Goal: Information Seeking & Learning: Learn about a topic

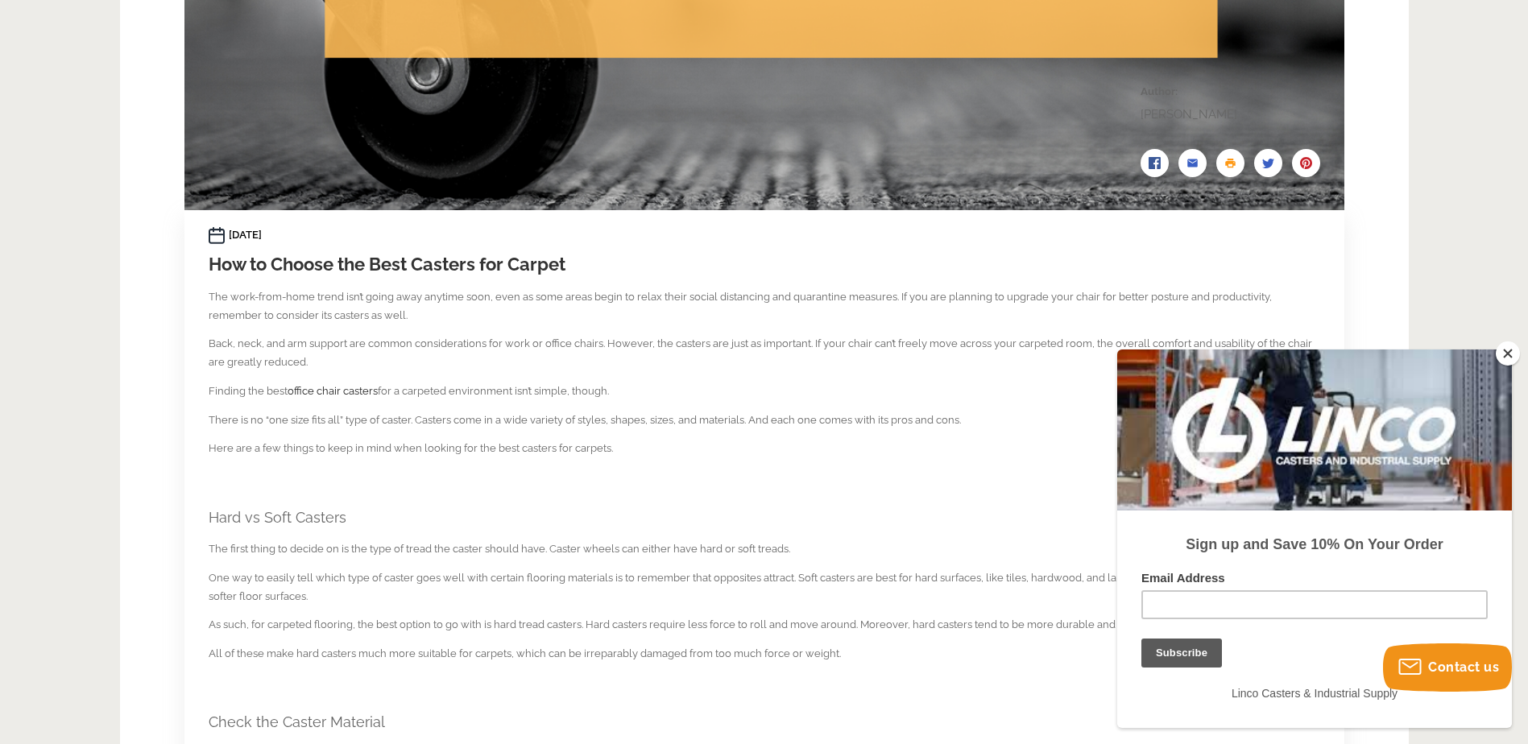
scroll to position [725, 0]
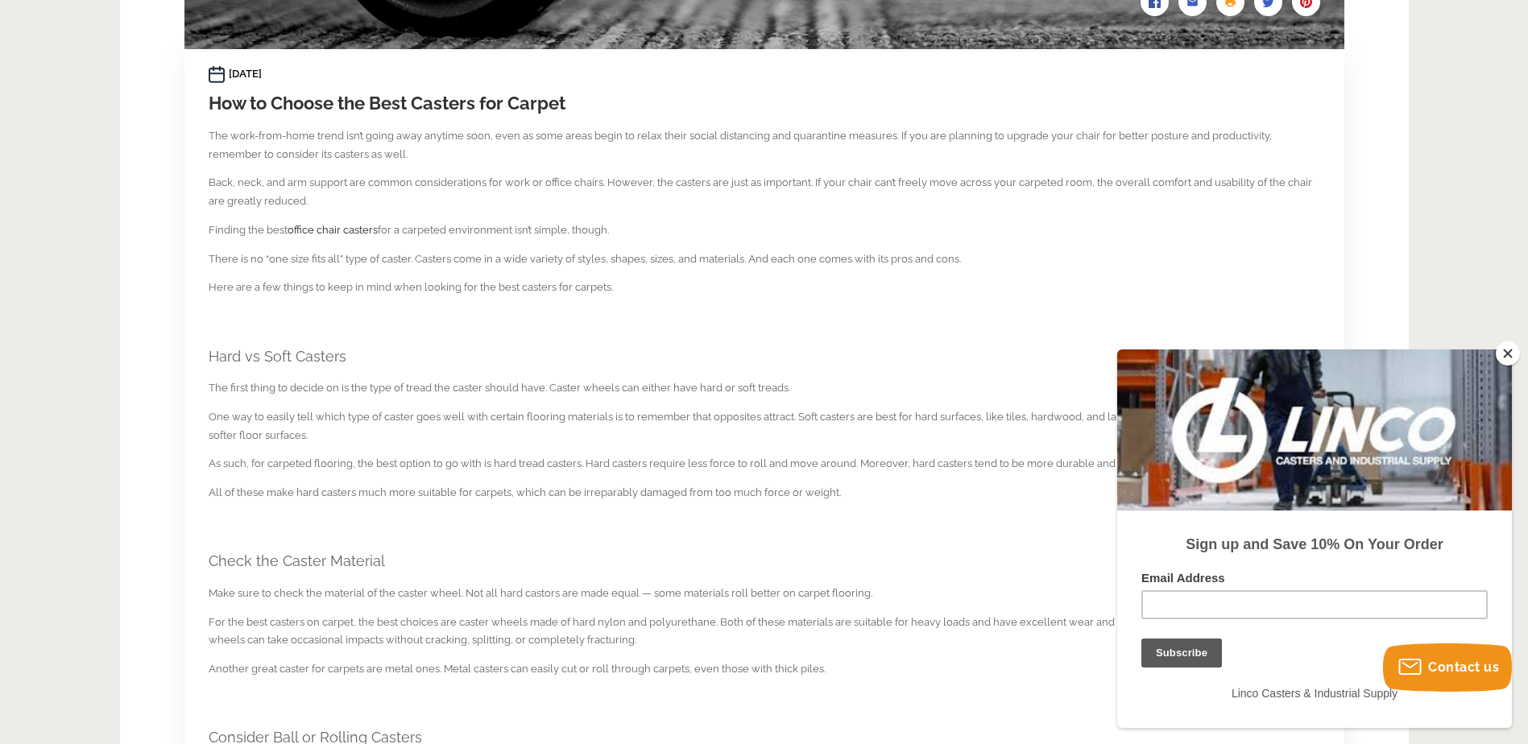
click at [1507, 350] on button "Close" at bounding box center [1508, 354] width 24 height 24
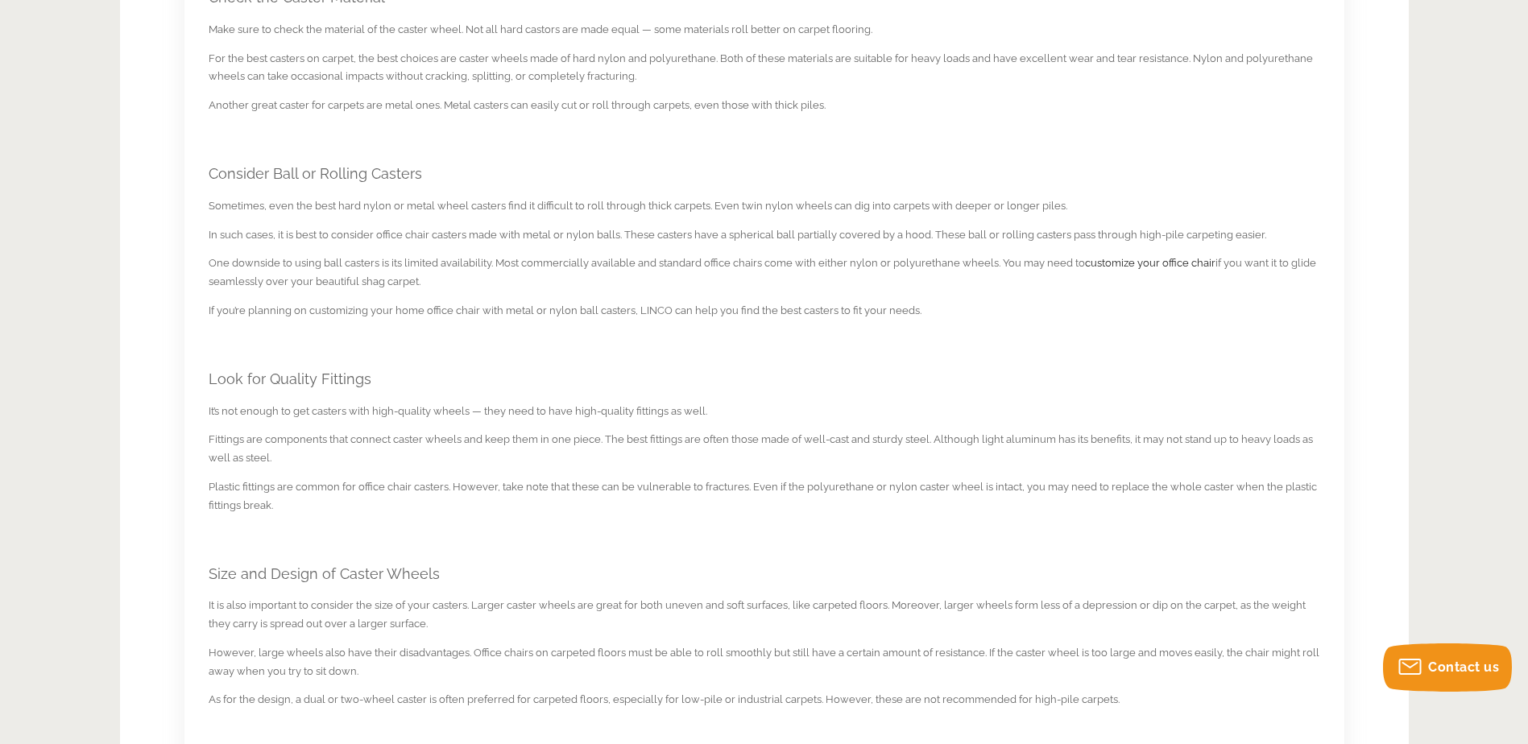
scroll to position [1208, 0]
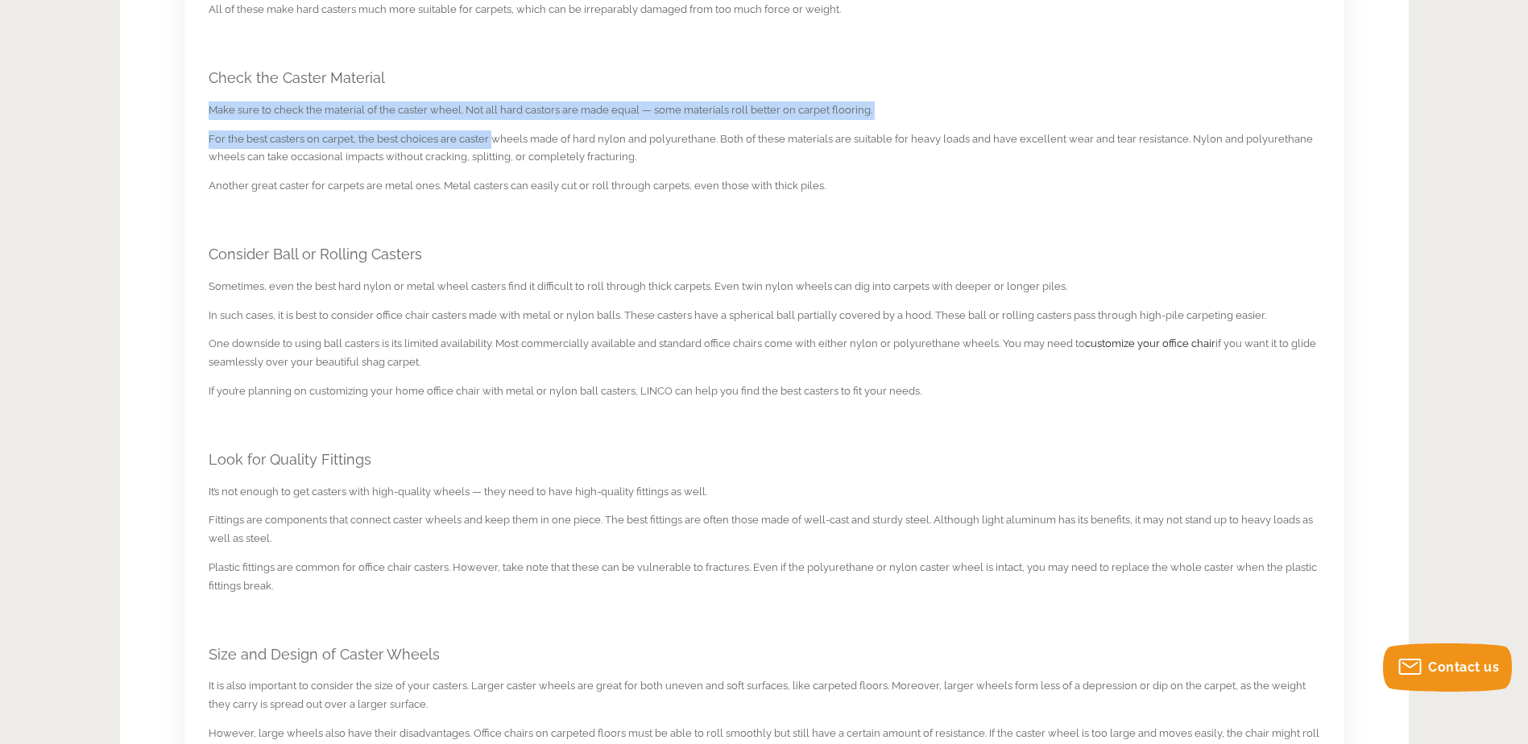
drag, startPoint x: 213, startPoint y: 112, endPoint x: 494, endPoint y: 159, distance: 285.0
click at [494, 159] on section "[DATE] How to Choose the Best Casters for Carpet by [PERSON_NAME] The work-from…" at bounding box center [765, 256] width 1112 height 1348
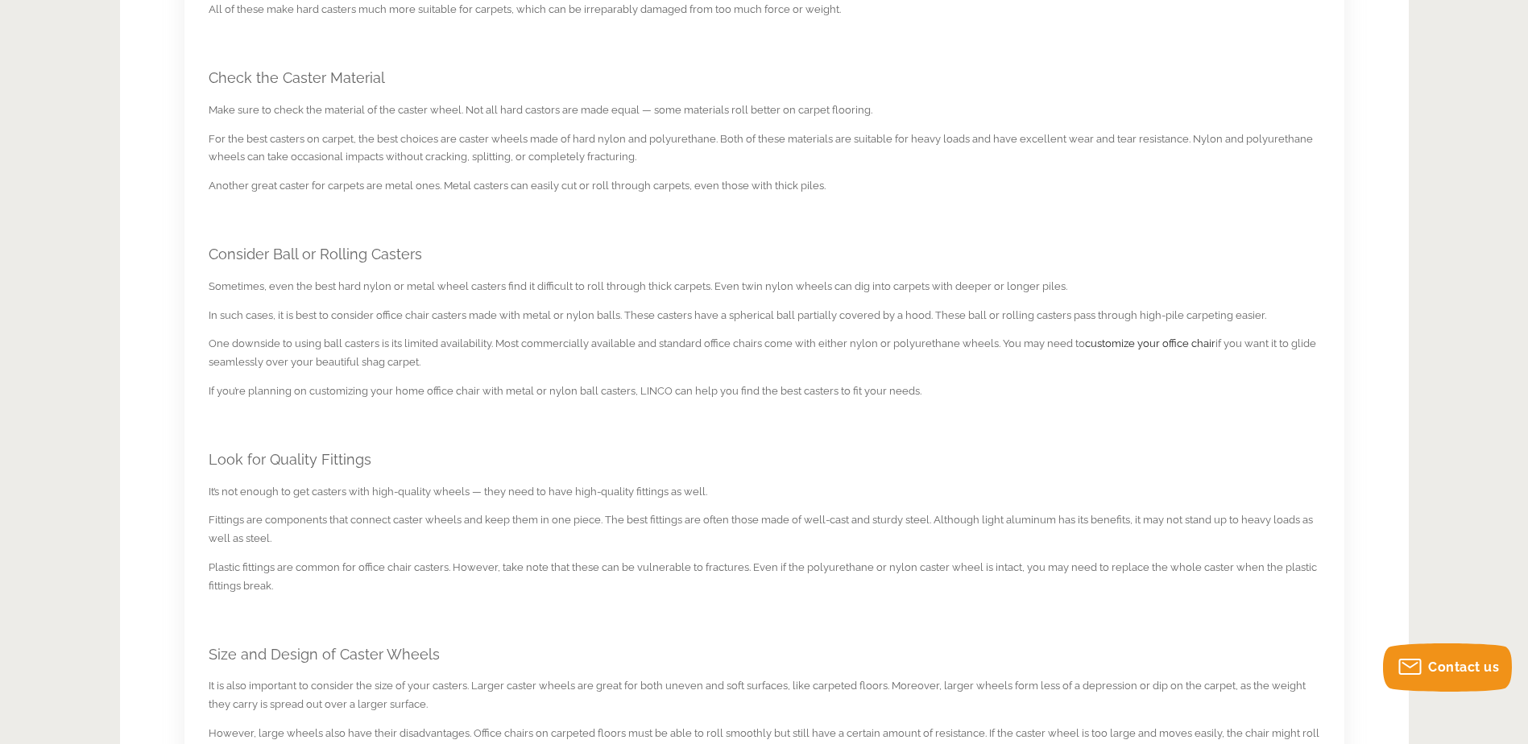
drag, startPoint x: 494, startPoint y: 159, endPoint x: 450, endPoint y: 213, distance: 70.5
click at [450, 213] on p at bounding box center [765, 219] width 1112 height 26
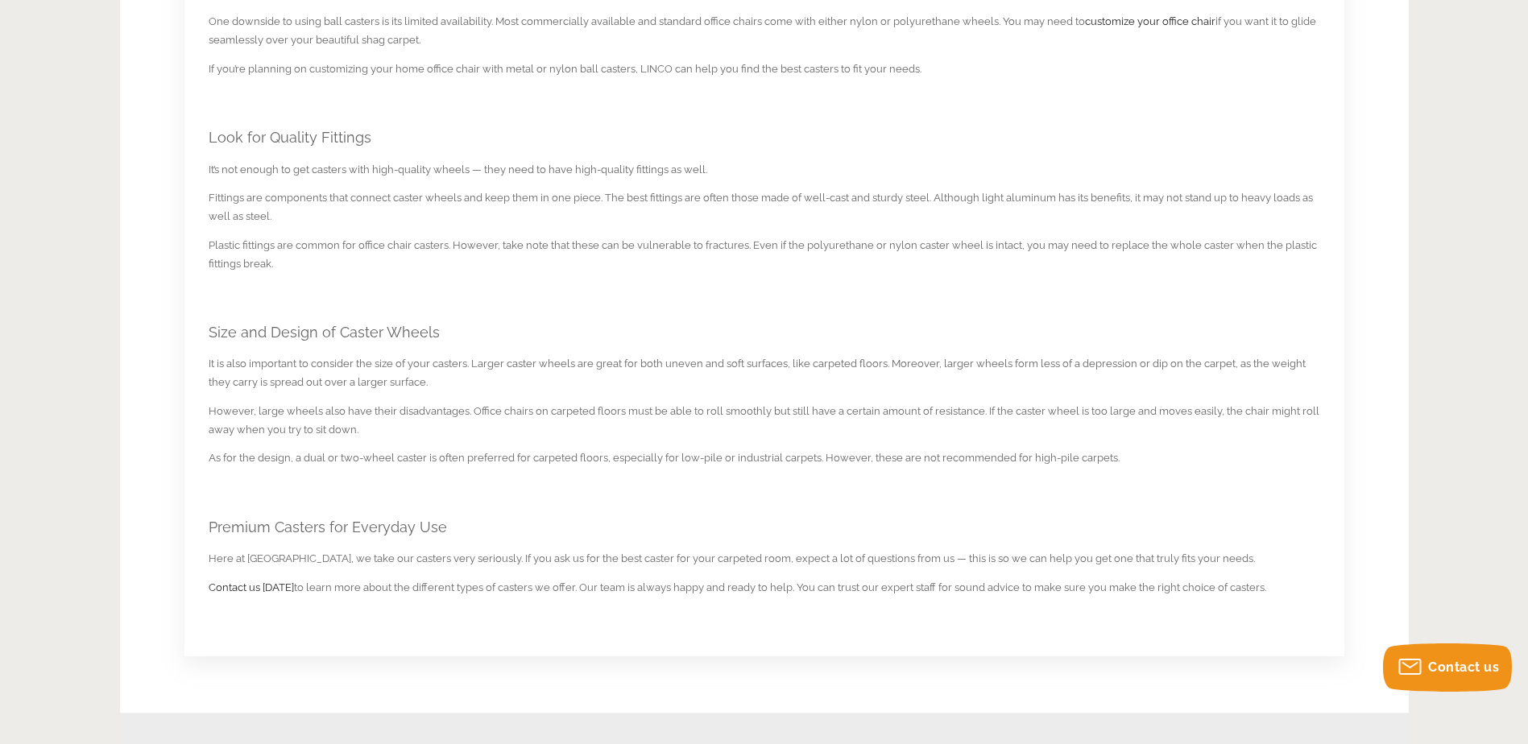
scroll to position [1450, 0]
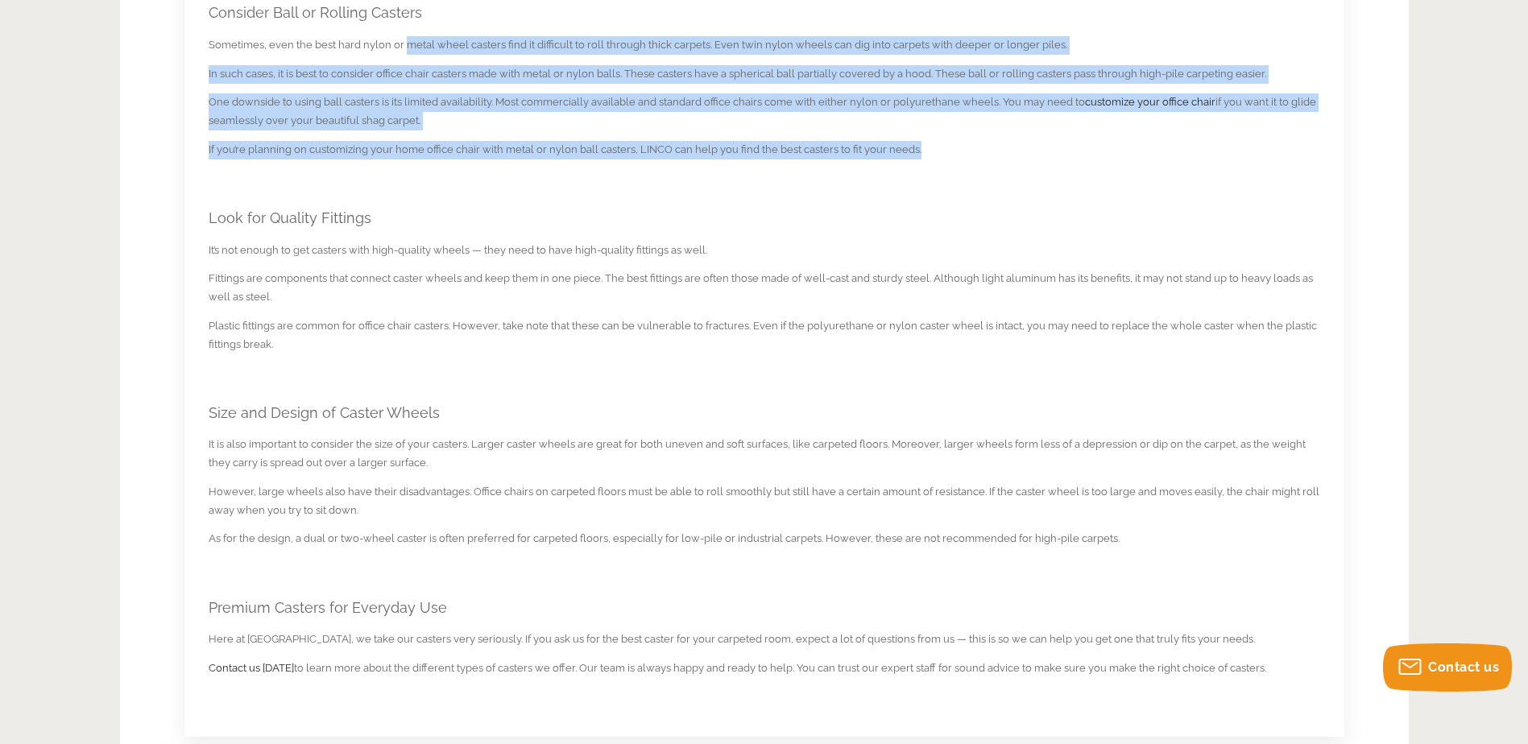
drag, startPoint x: 408, startPoint y: 48, endPoint x: 761, endPoint y: 165, distance: 372.7
click at [761, 165] on section "[DATE] How to Choose the Best Casters for Carpet by [PERSON_NAME] The work-from…" at bounding box center [765, 14] width 1112 height 1348
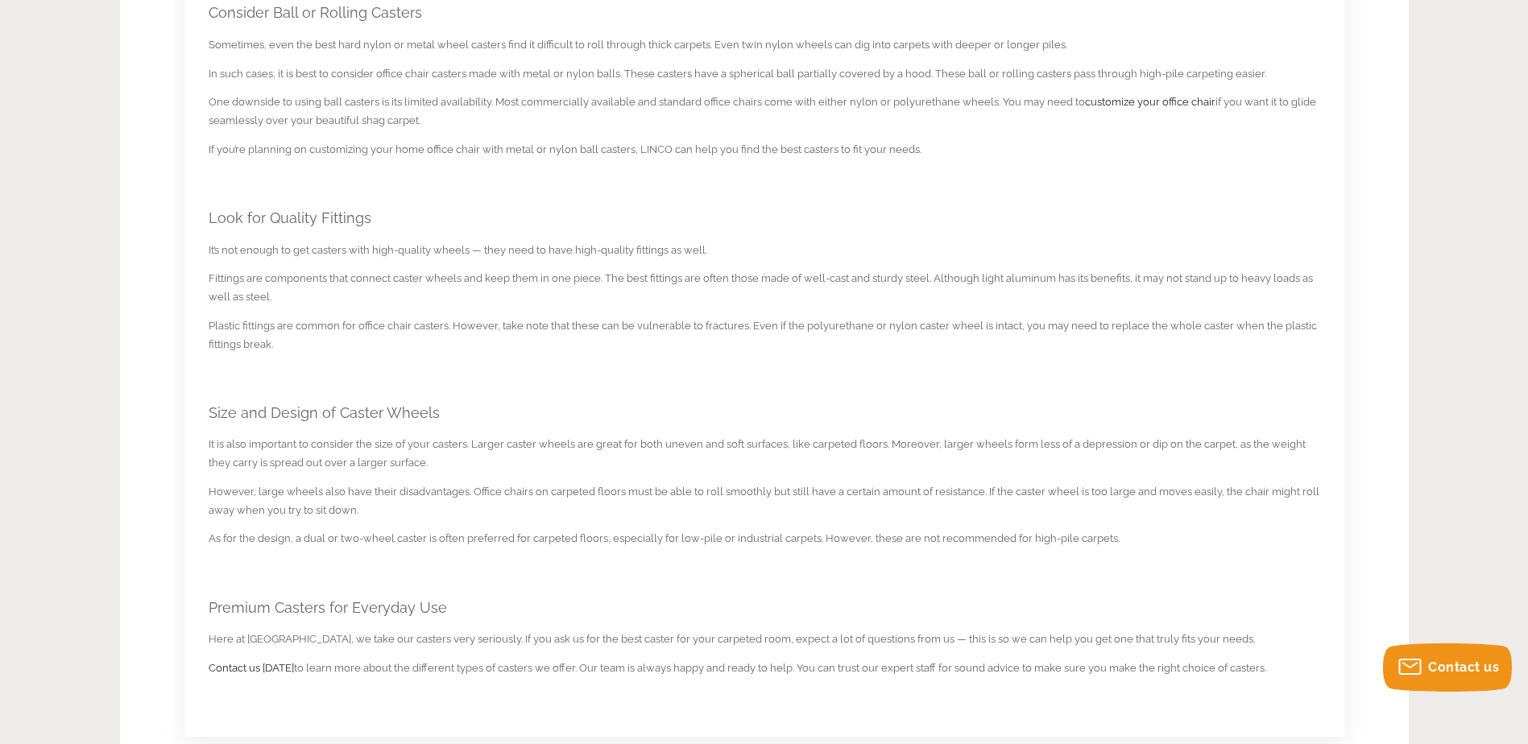
drag, startPoint x: 761, startPoint y: 165, endPoint x: 630, endPoint y: 196, distance: 134.8
click at [639, 197] on section "[DATE] How to Choose the Best Casters for Carpet by [PERSON_NAME] The work-from…" at bounding box center [765, 14] width 1112 height 1348
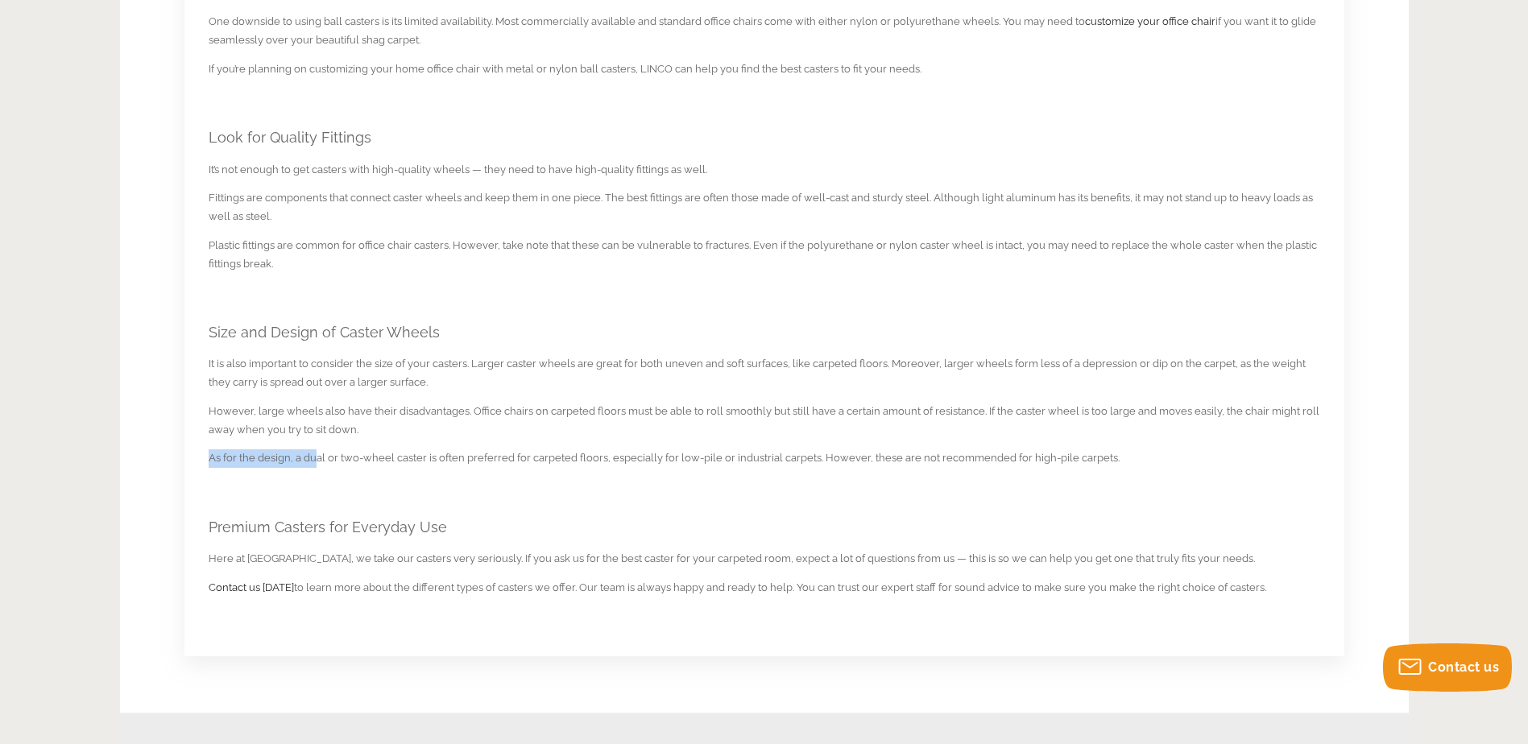
drag, startPoint x: 315, startPoint y: 452, endPoint x: 631, endPoint y: 433, distance: 316.4
click at [398, 413] on p "However, large wheels also have their disadvantages. Office chairs on carpeted …" at bounding box center [765, 421] width 1112 height 37
